Goal: Navigation & Orientation: Find specific page/section

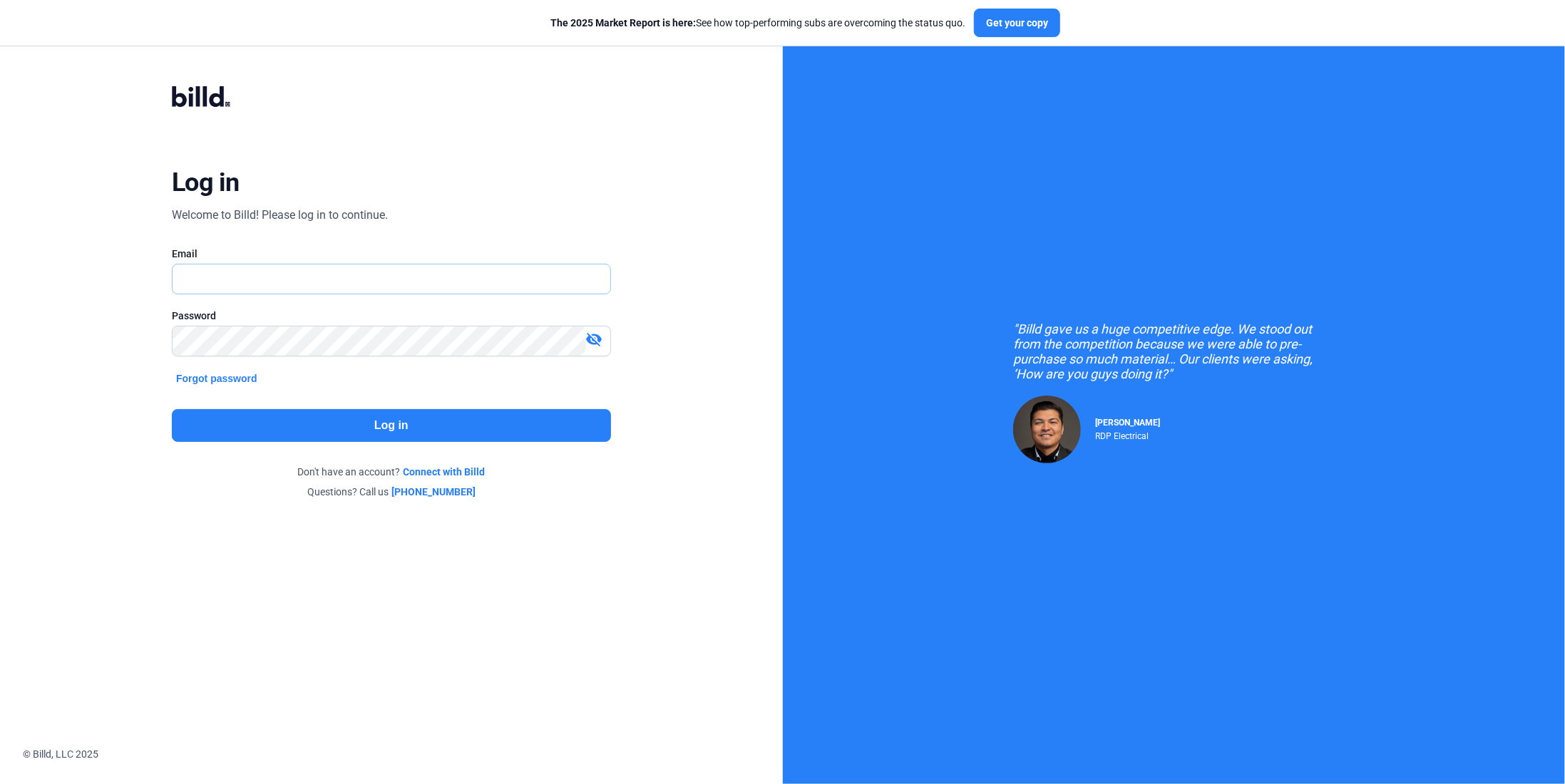
click at [425, 288] on input "text" at bounding box center [391, 279] width 437 height 29
type input "[PERSON_NAME][EMAIL_ADDRESS][DOMAIN_NAME]"
click at [514, 421] on button "Log in" at bounding box center [391, 425] width 439 height 33
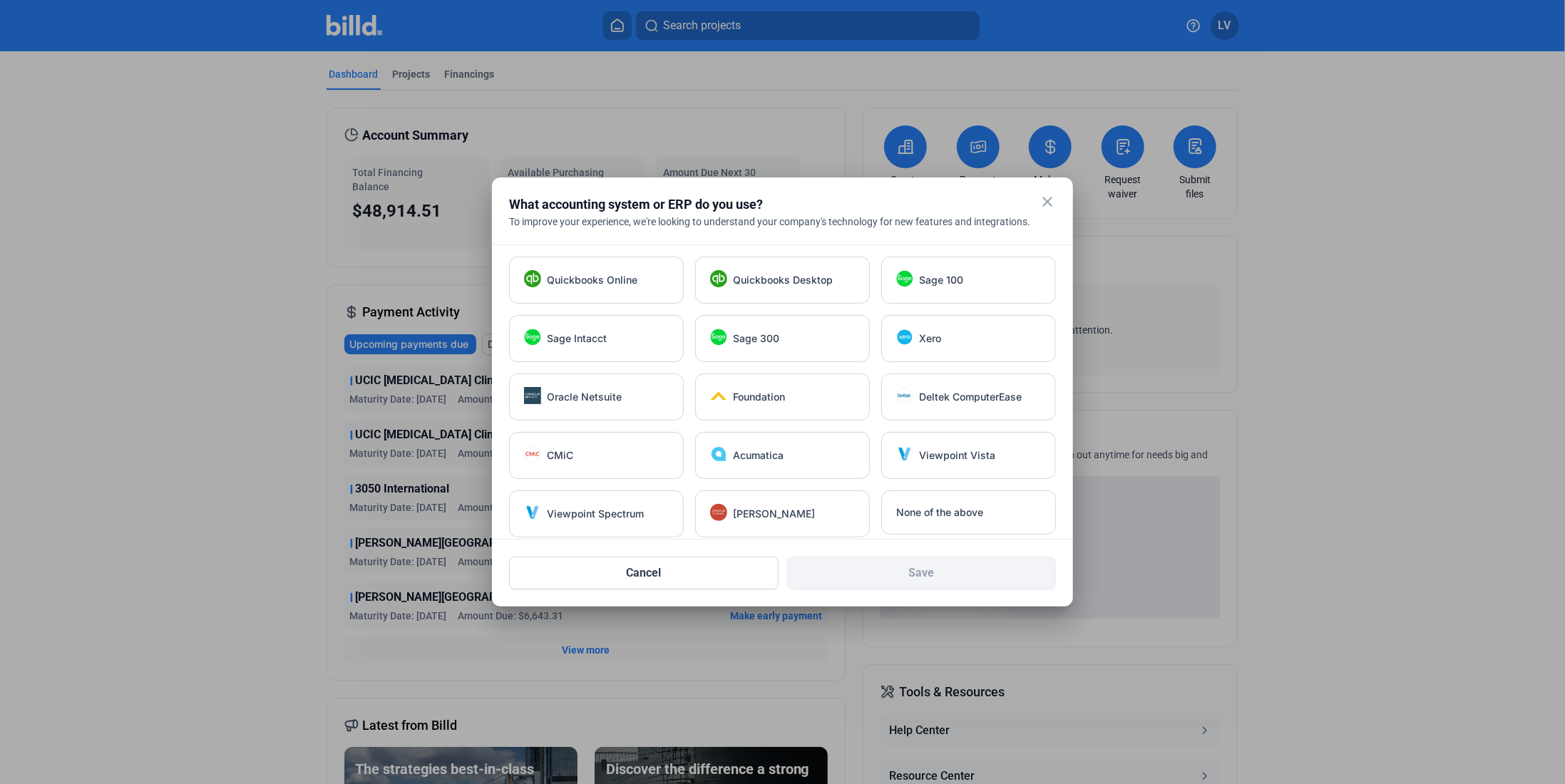
click at [1048, 197] on mat-icon "close" at bounding box center [1047, 201] width 17 height 17
